Goal: Find specific page/section: Find specific page/section

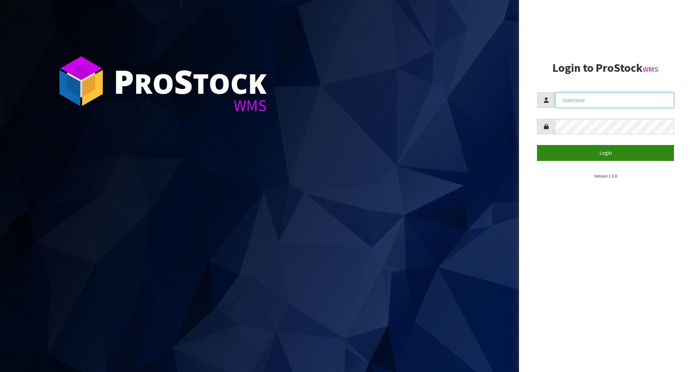
type input "[EMAIL_ADDRESS][DOMAIN_NAME]"
click at [599, 153] on button "Login" at bounding box center [605, 152] width 137 height 15
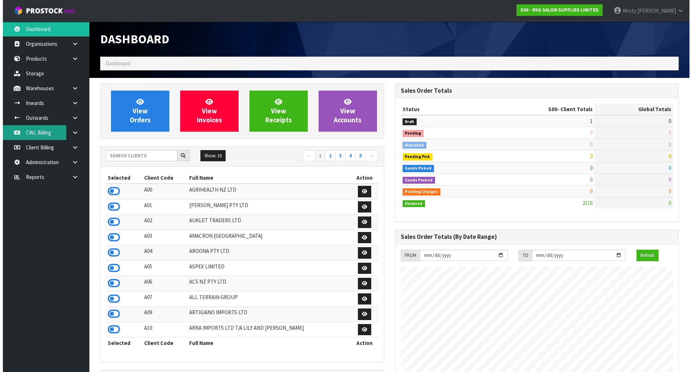
scroll to position [546, 294]
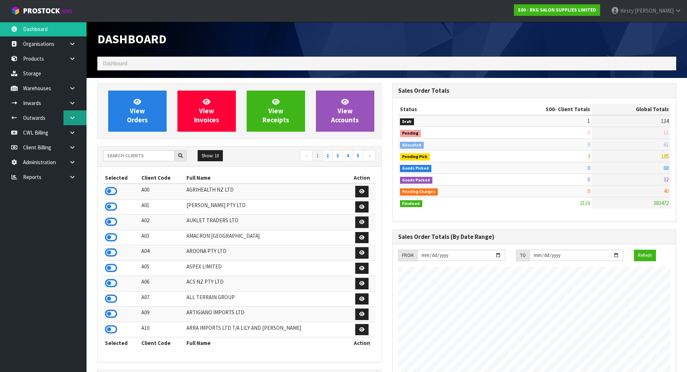
click at [75, 117] on icon at bounding box center [72, 117] width 7 height 5
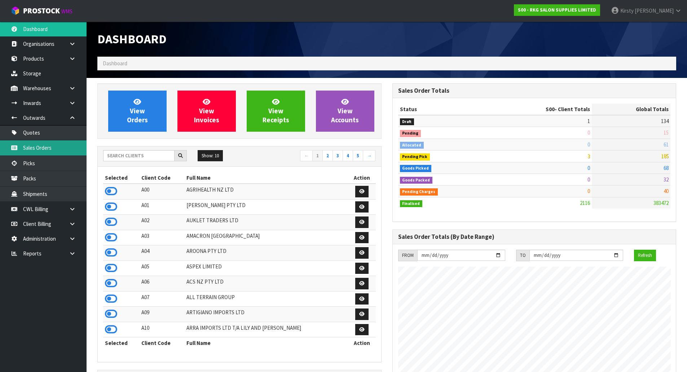
click at [39, 145] on link "Sales Orders" at bounding box center [43, 147] width 87 height 15
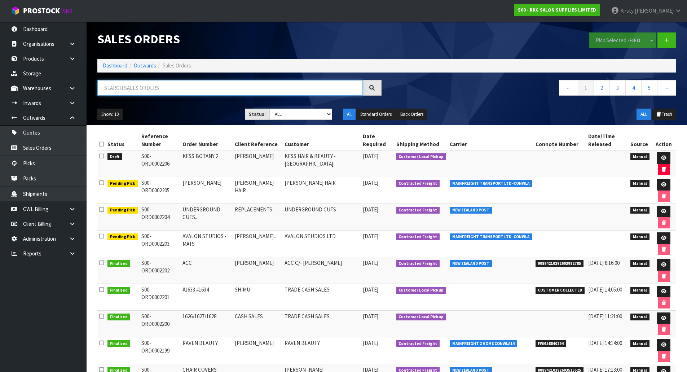
click at [125, 90] on input "text" at bounding box center [229, 87] width 265 height 15
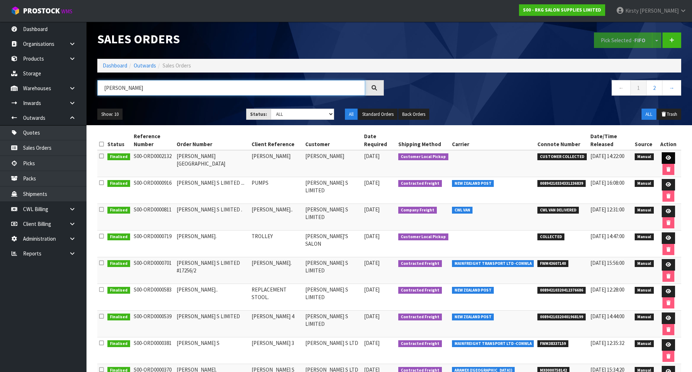
type input "[PERSON_NAME]"
click at [666, 155] on icon at bounding box center [668, 157] width 5 height 5
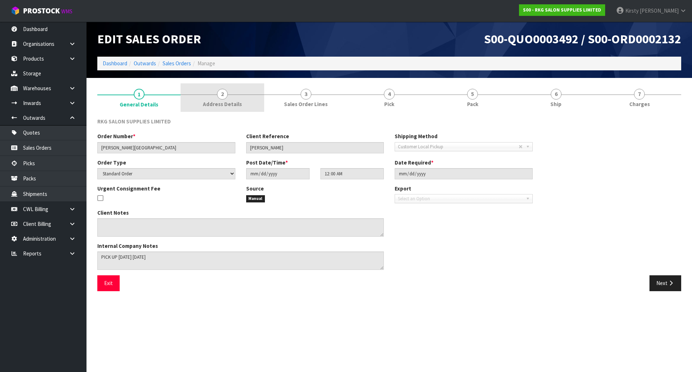
click at [230, 99] on link "2 Address Details" at bounding box center [222, 97] width 83 height 28
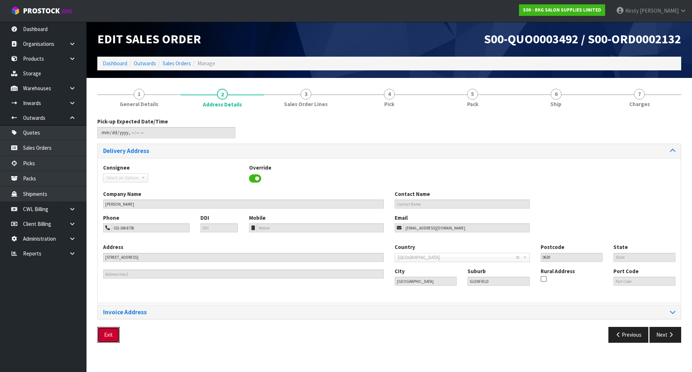
drag, startPoint x: 107, startPoint y: 331, endPoint x: 103, endPoint y: 320, distance: 11.6
click at [107, 331] on button "Exit" at bounding box center [108, 334] width 22 height 15
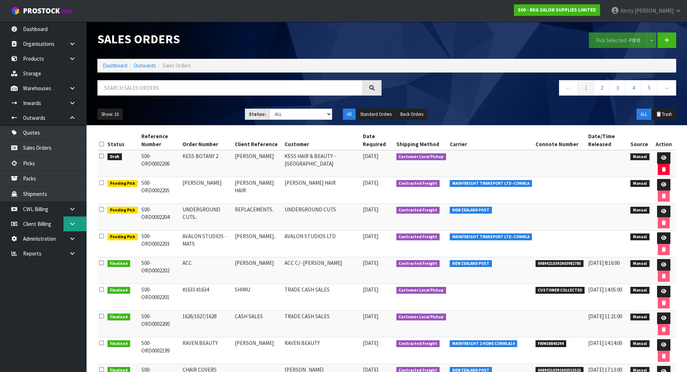
click at [74, 220] on link at bounding box center [74, 223] width 23 height 15
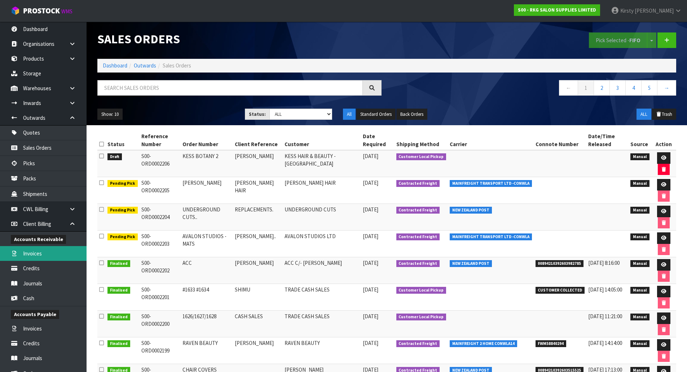
click at [41, 251] on link "Invoices" at bounding box center [43, 253] width 87 height 15
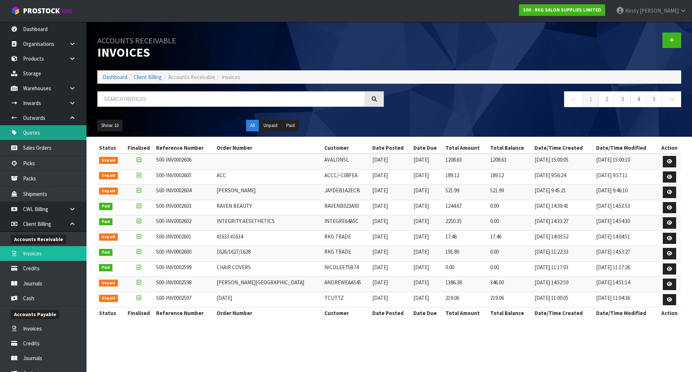
click at [36, 132] on link "Quotes" at bounding box center [43, 132] width 87 height 15
